Goal: Information Seeking & Learning: Learn about a topic

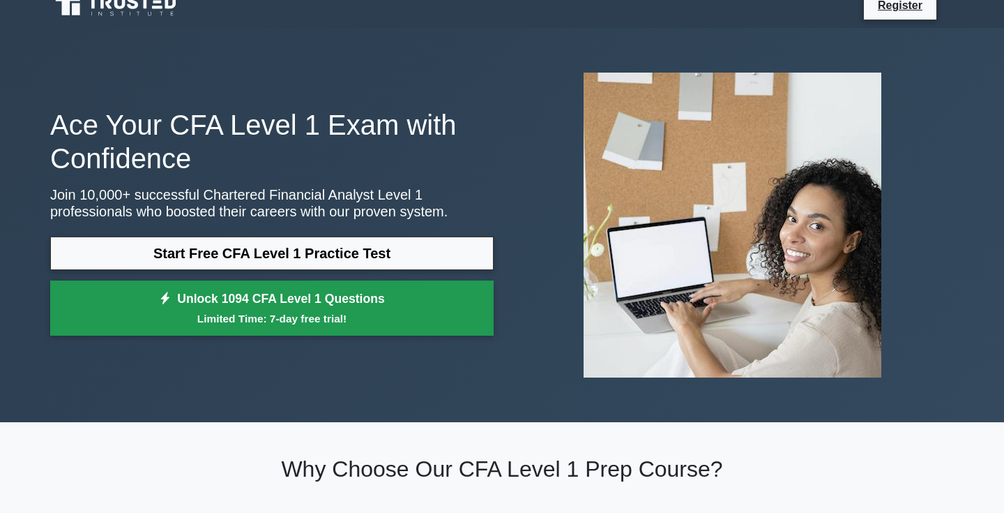
scroll to position [22, 0]
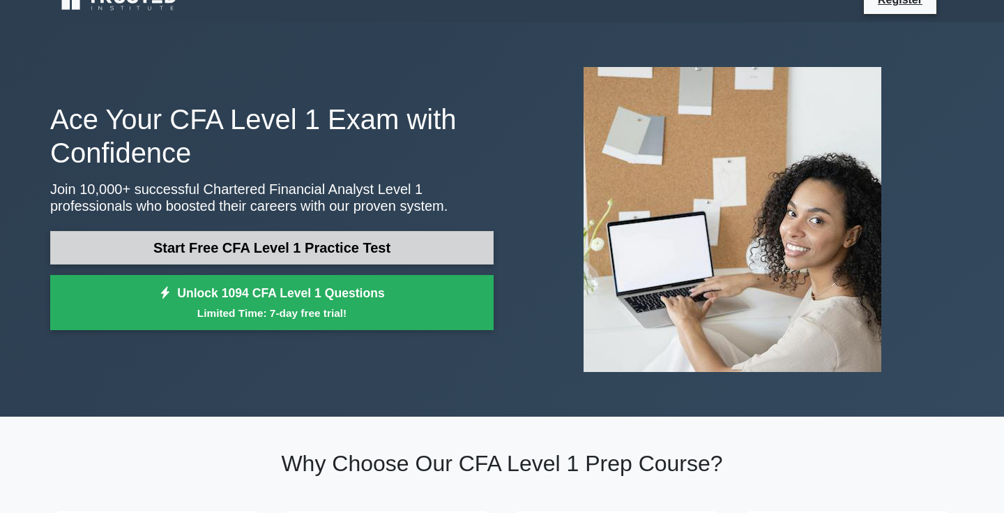
click at [275, 252] on link "Start Free CFA Level 1 Practice Test" at bounding box center [272, 247] width 444 height 33
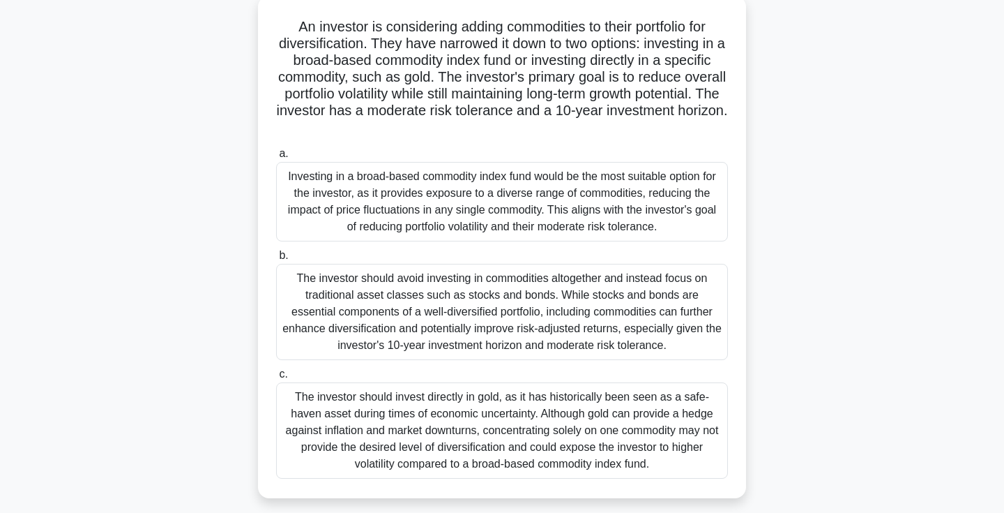
scroll to position [83, 0]
click at [431, 213] on div "Investing in a broad-based commodity index fund would be the most suitable opti…" at bounding box center [502, 201] width 452 height 80
click at [276, 158] on input "a. Investing in a broad-based commodity index fund would be the most suitable o…" at bounding box center [276, 153] width 0 height 9
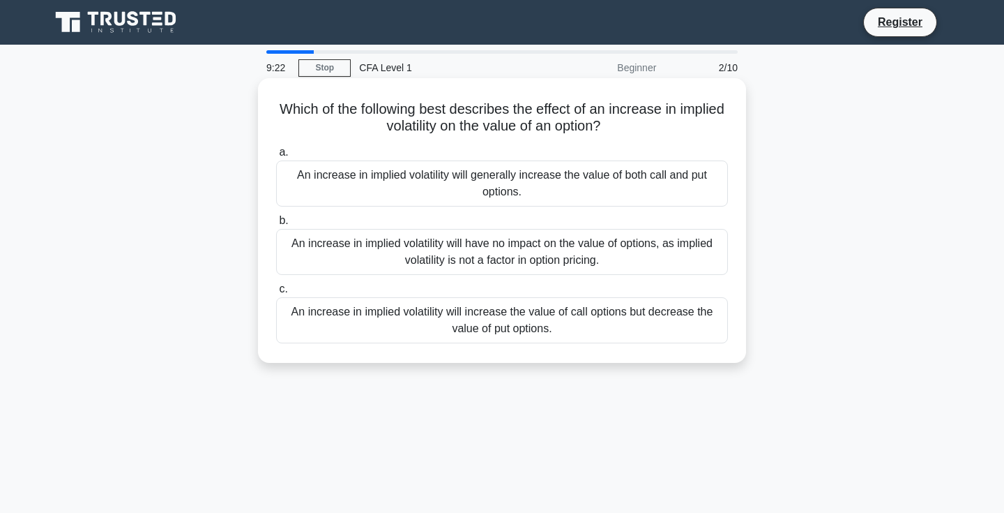
scroll to position [0, 0]
click at [478, 183] on div "An increase in implied volatility will generally increase the value of both cal…" at bounding box center [502, 183] width 452 height 46
click at [276, 157] on input "a. An increase in implied volatility will generally increase the value of both …" at bounding box center [276, 152] width 0 height 9
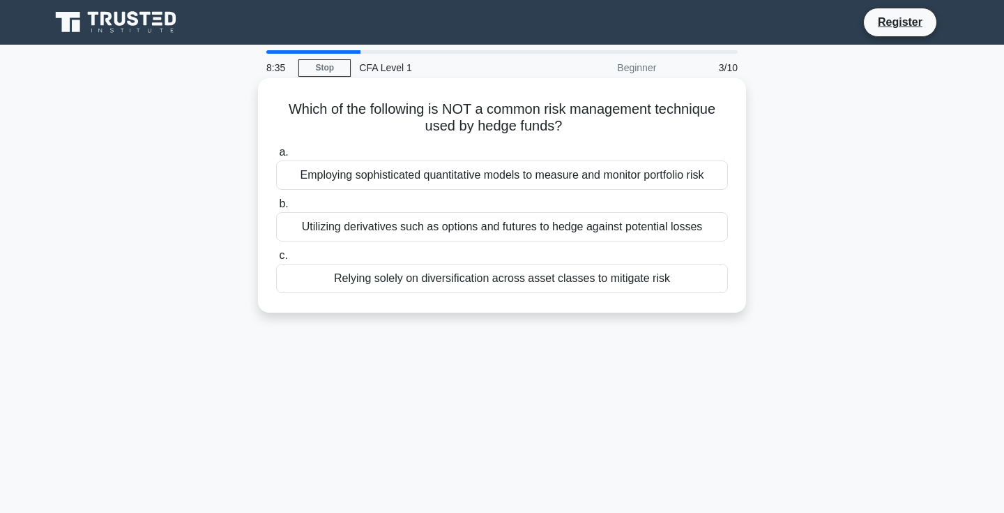
click at [429, 283] on div "Relying solely on diversification across asset classes to mitigate risk" at bounding box center [502, 278] width 452 height 29
click at [276, 260] on input "c. Relying solely on diversification across asset classes to mitigate risk" at bounding box center [276, 255] width 0 height 9
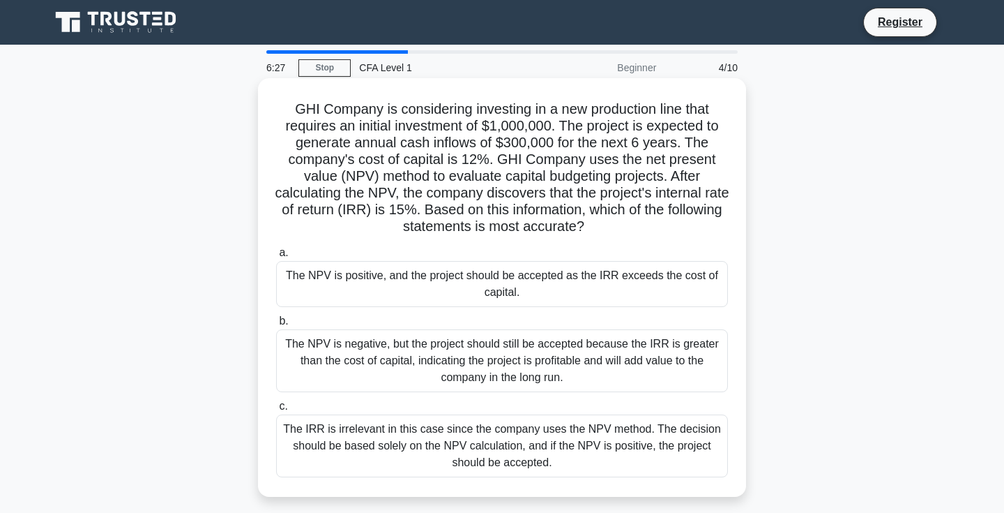
click at [410, 444] on div "The IRR is irrelevant in this case since the company uses the NPV method. The d…" at bounding box center [502, 445] width 452 height 63
click at [276, 411] on input "c. The IRR is irrelevant in this case since the company uses the NPV method. Th…" at bounding box center [276, 406] width 0 height 9
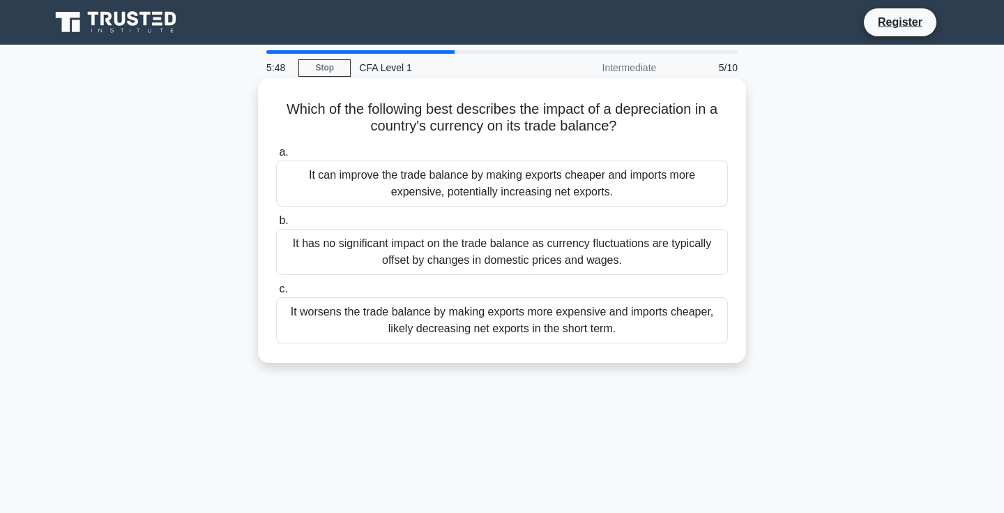
click at [483, 264] on div "It has no significant impact on the trade balance as currency fluctuations are …" at bounding box center [502, 252] width 452 height 46
click at [276, 225] on input "b. It has no significant impact on the trade balance as currency fluctuations a…" at bounding box center [276, 220] width 0 height 9
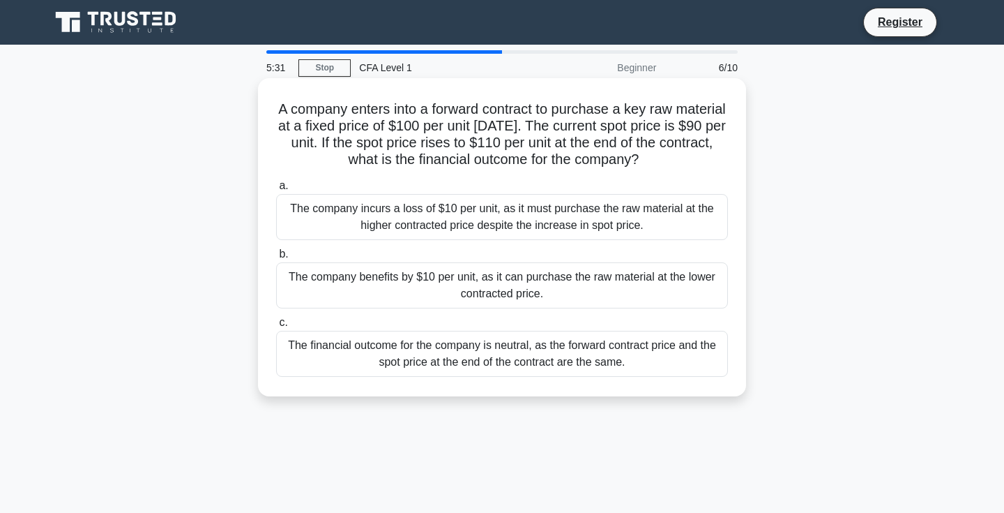
click at [474, 296] on div "The company benefits by $10 per unit, as it can purchase the raw material at th…" at bounding box center [502, 285] width 452 height 46
click at [276, 259] on input "b. The company benefits by $10 per unit, as it can purchase the raw material at…" at bounding box center [276, 254] width 0 height 9
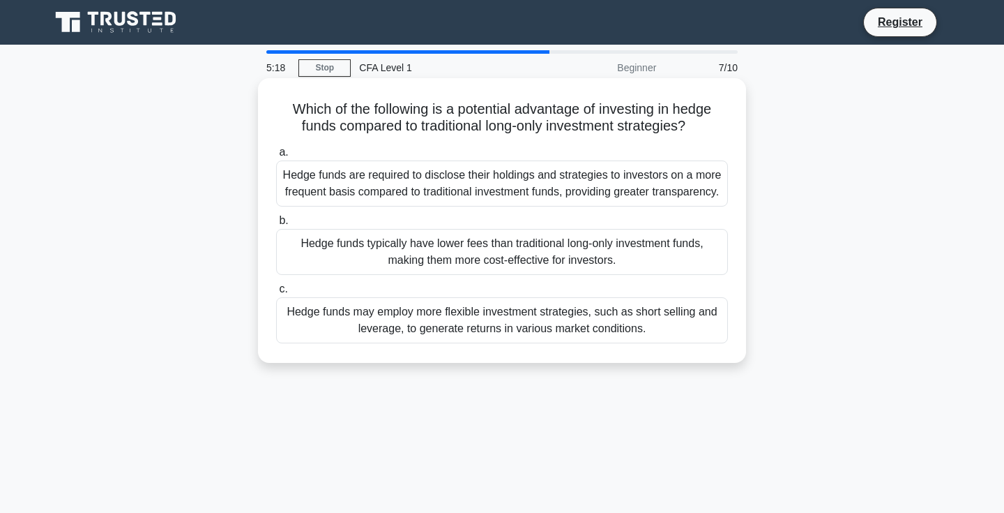
click at [467, 333] on div "Hedge funds may employ more flexible investment strategies, such as short selli…" at bounding box center [502, 320] width 452 height 46
click at [276, 294] on input "c. Hedge funds may employ more flexible investment strategies, such as short se…" at bounding box center [276, 289] width 0 height 9
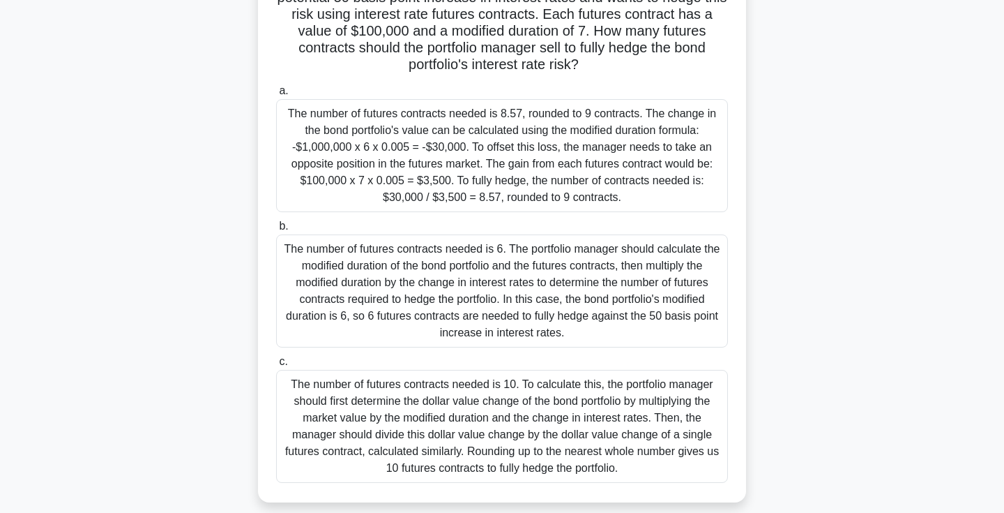
scroll to position [146, 0]
click at [464, 390] on div "The number of futures contracts needed is 10. To calculate this, the portfolio …" at bounding box center [502, 424] width 452 height 113
click at [276, 365] on input "c. The number of futures contracts needed is 10. To calculate this, the portfol…" at bounding box center [276, 360] width 0 height 9
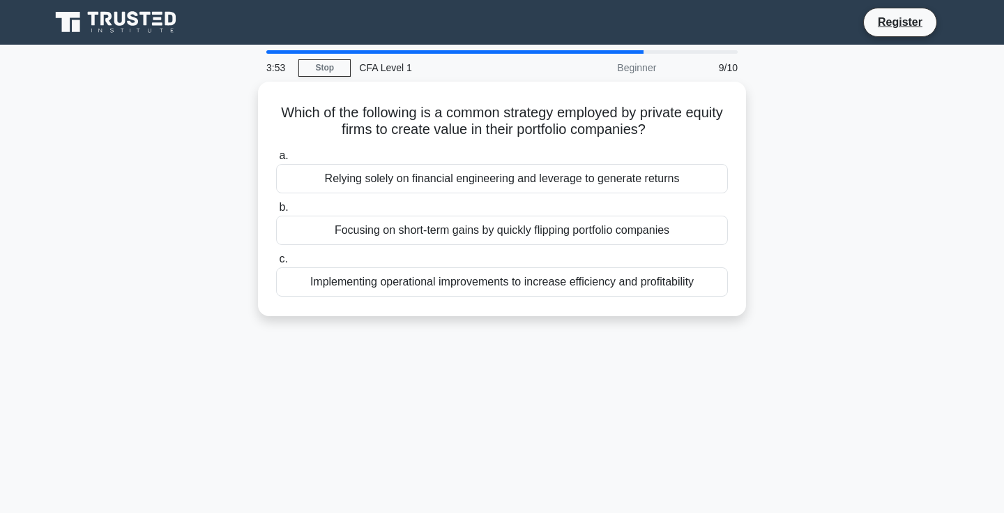
scroll to position [0, 0]
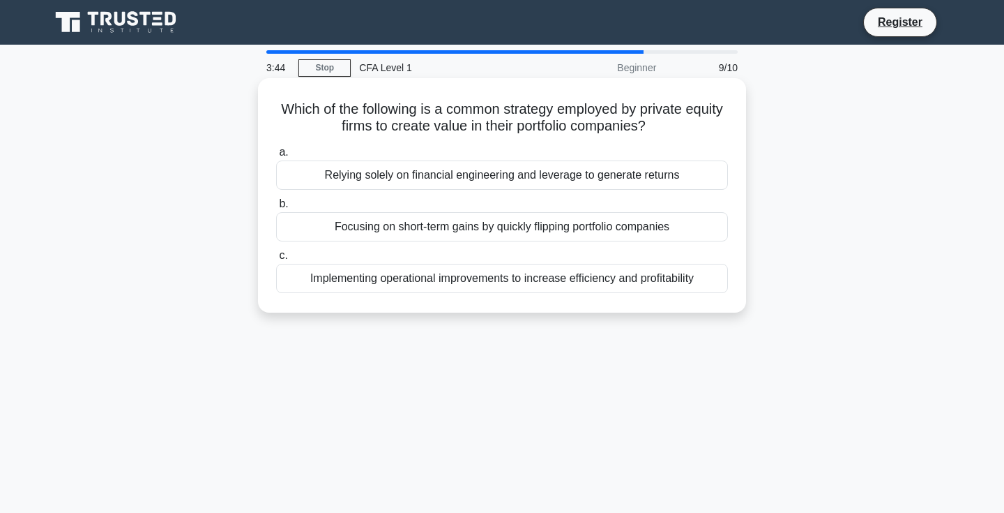
click at [482, 284] on div "Implementing operational improvements to increase efficiency and profitability" at bounding box center [502, 278] width 452 height 29
click at [276, 260] on input "c. Implementing operational improvements to increase efficiency and profitabili…" at bounding box center [276, 255] width 0 height 9
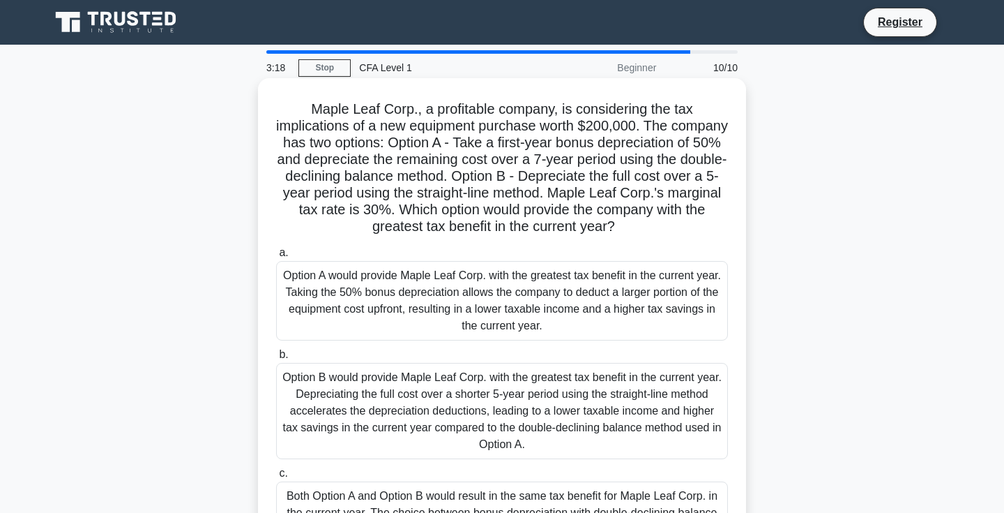
click at [522, 301] on div "Option A would provide Maple Leaf Corp. with the greatest tax benefit in the cu…" at bounding box center [502, 301] width 452 height 80
click at [276, 257] on input "a. Option A would provide Maple Leaf Corp. with the greatest tax benefit in the…" at bounding box center [276, 252] width 0 height 9
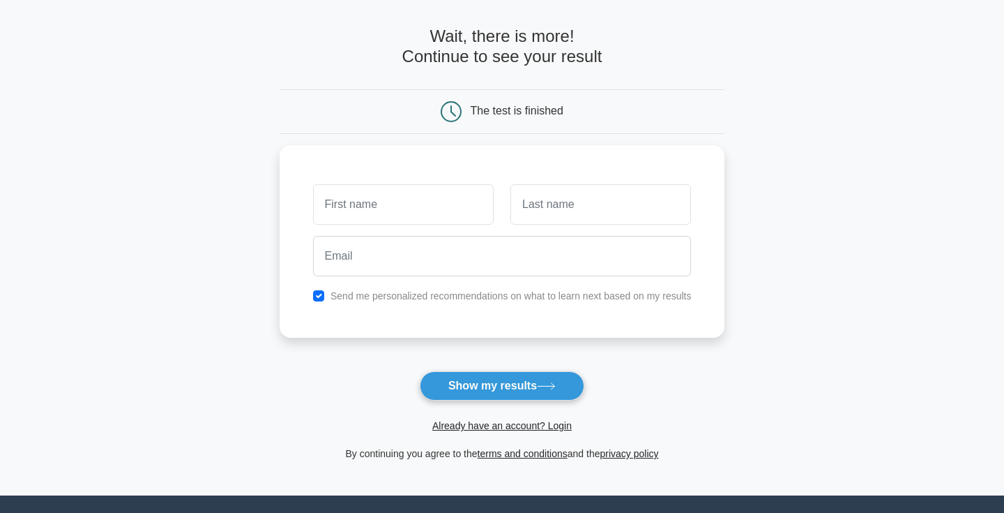
scroll to position [52, 0]
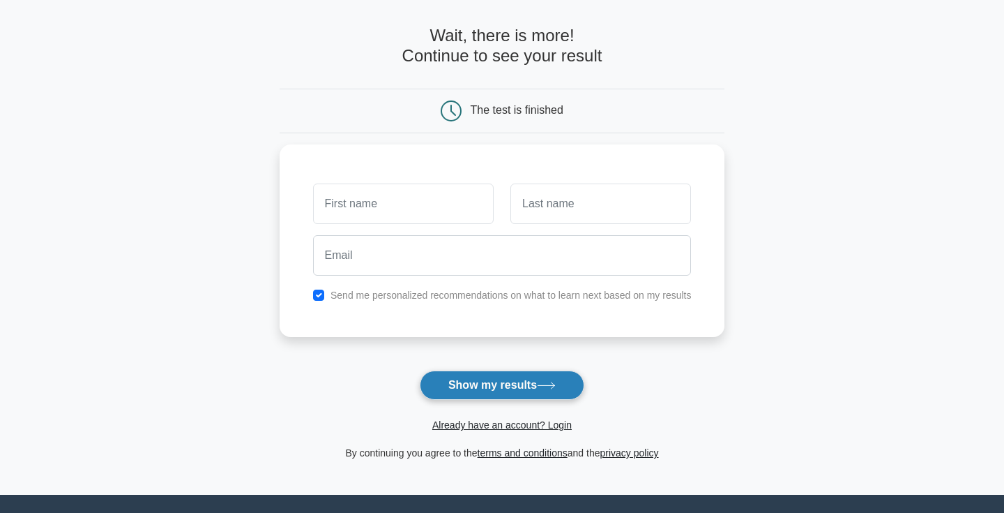
click at [492, 374] on button "Show my results" at bounding box center [502, 384] width 165 height 29
click at [493, 391] on button "Show my results" at bounding box center [502, 384] width 165 height 29
